Goal: Task Accomplishment & Management: Manage account settings

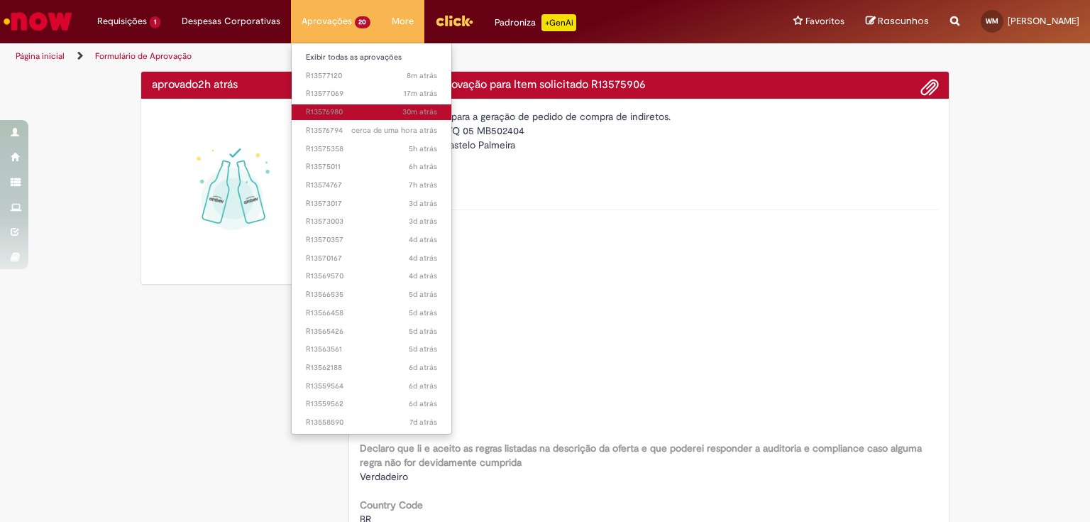
click at [334, 113] on span "30m atrás 30 minutos atrás R13576980" at bounding box center [372, 111] width 132 height 11
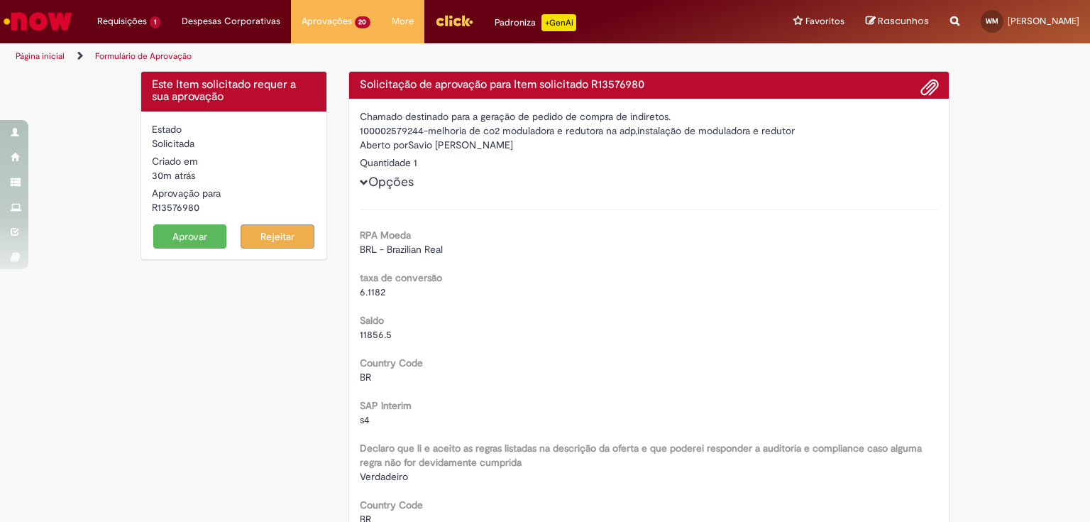
drag, startPoint x: 194, startPoint y: 209, endPoint x: 278, endPoint y: 223, distance: 84.9
click at [141, 210] on div "Estado Solicitada Criado em 30m atrás 30 minutos atrás Aprovação para R13576980…" at bounding box center [233, 185] width 185 height 148
copy div "R13576980"
click at [196, 234] on button "Aprovar" at bounding box center [190, 236] width 74 height 24
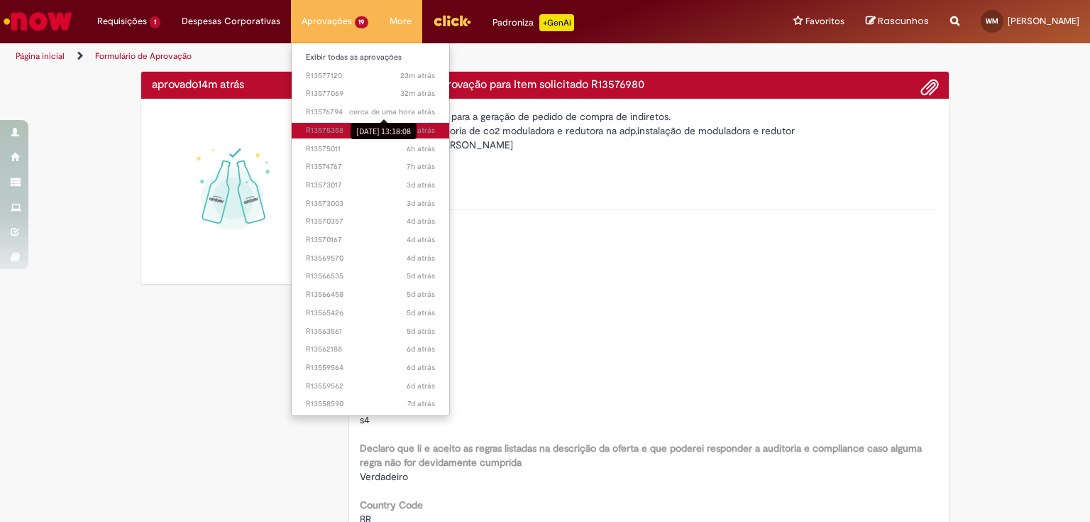
click at [329, 132] on span "5h atrás 5 horas atrás R13575358" at bounding box center [371, 130] width 130 height 11
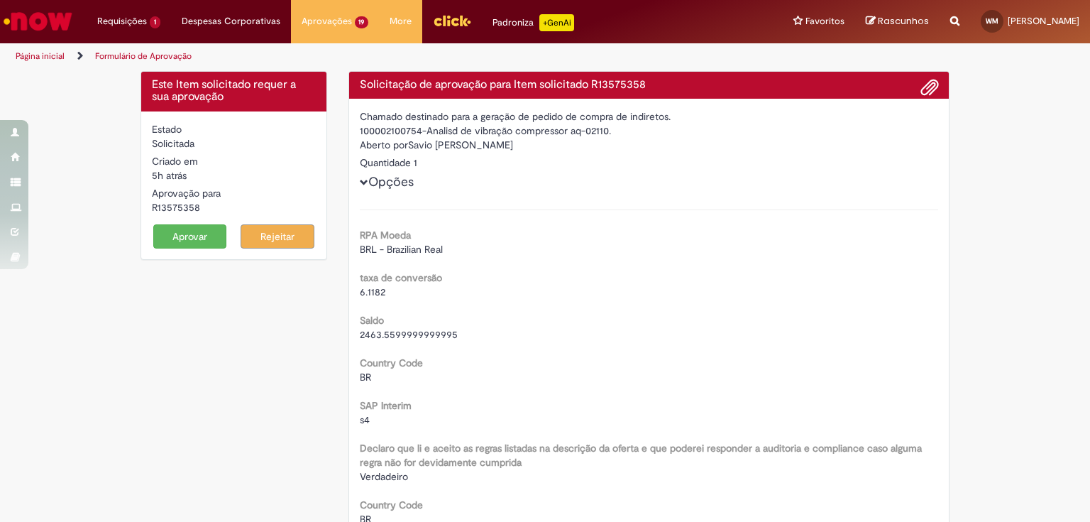
click at [187, 236] on button "Aprovar" at bounding box center [190, 236] width 74 height 24
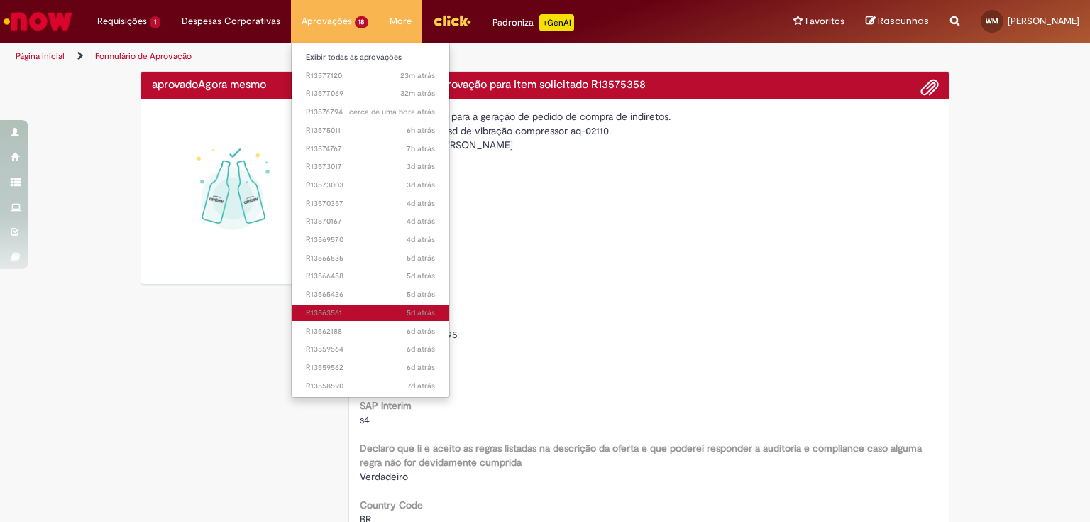
click at [328, 309] on span "5d atrás 5 dias atrás R13563561" at bounding box center [371, 312] width 130 height 11
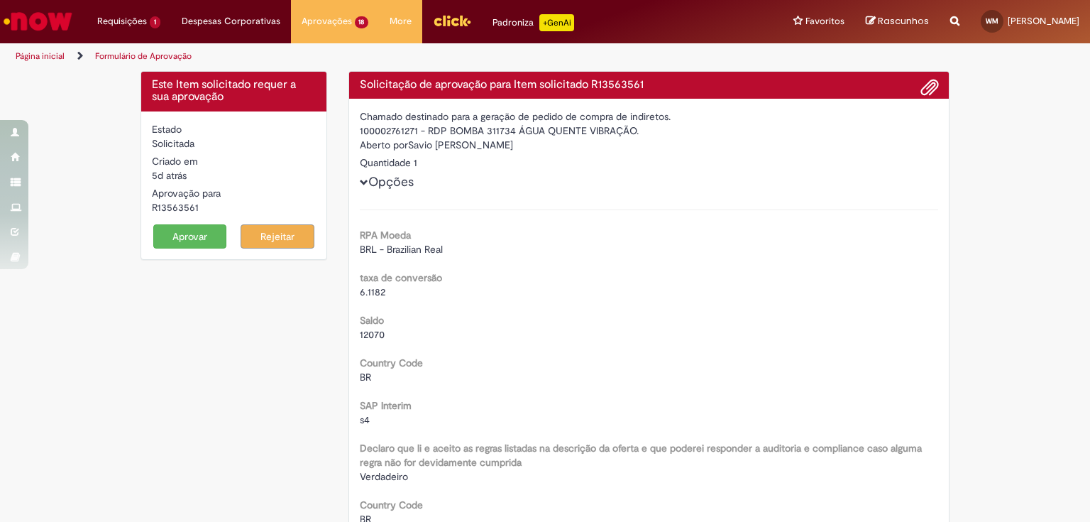
click at [187, 230] on button "Aprovar" at bounding box center [190, 236] width 74 height 24
